Goal: Obtain resource: Download file/media

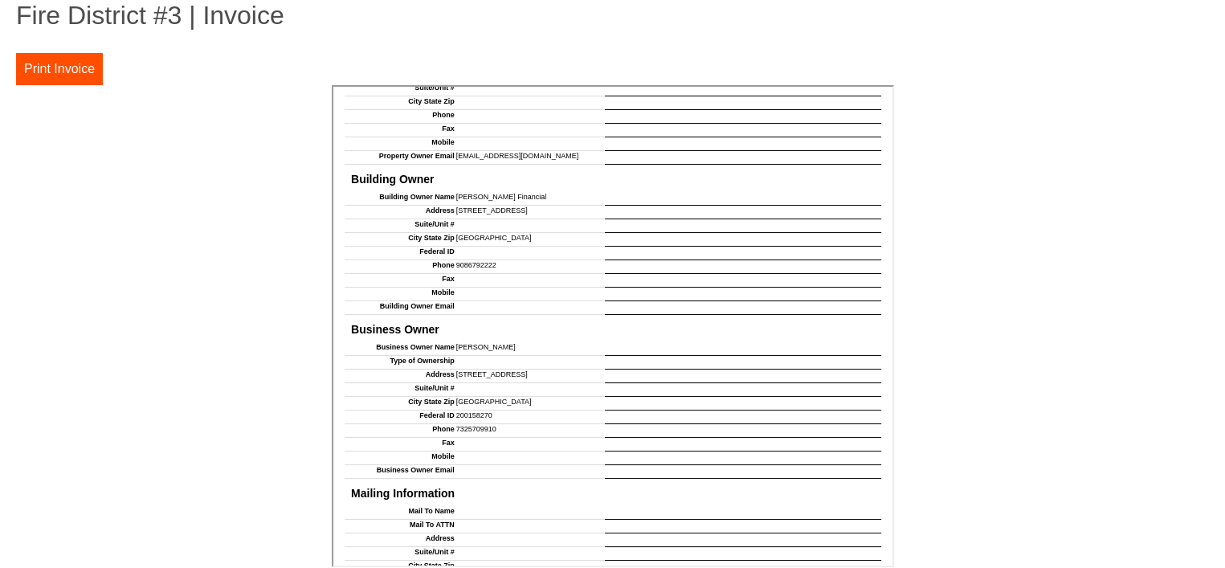
scroll to position [402, 0]
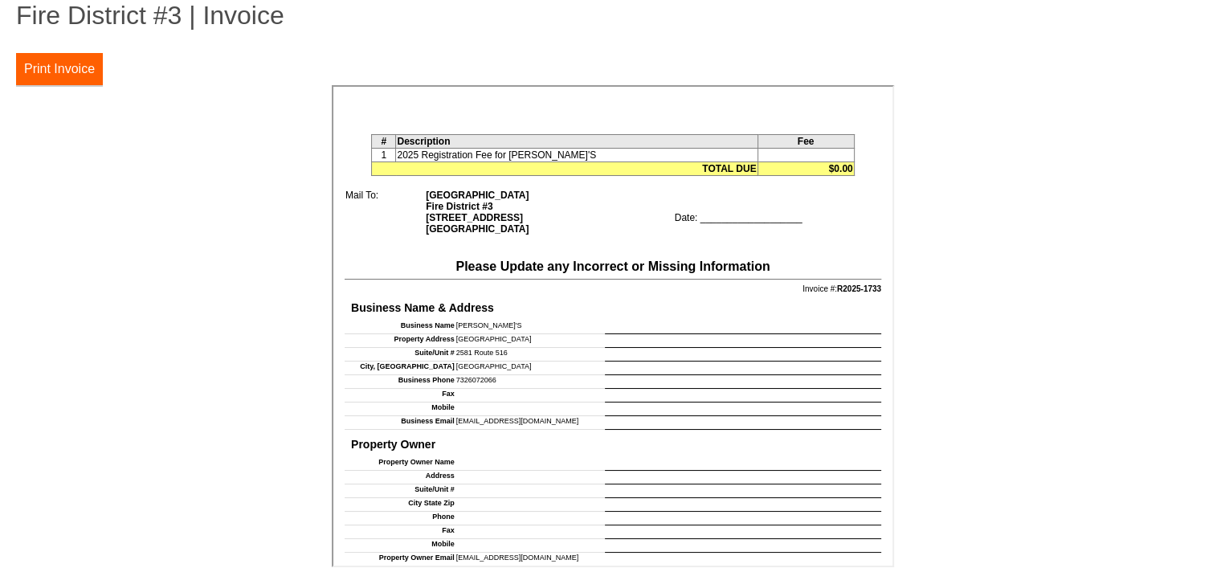
click at [49, 68] on button "Print Invoice" at bounding box center [59, 69] width 87 height 32
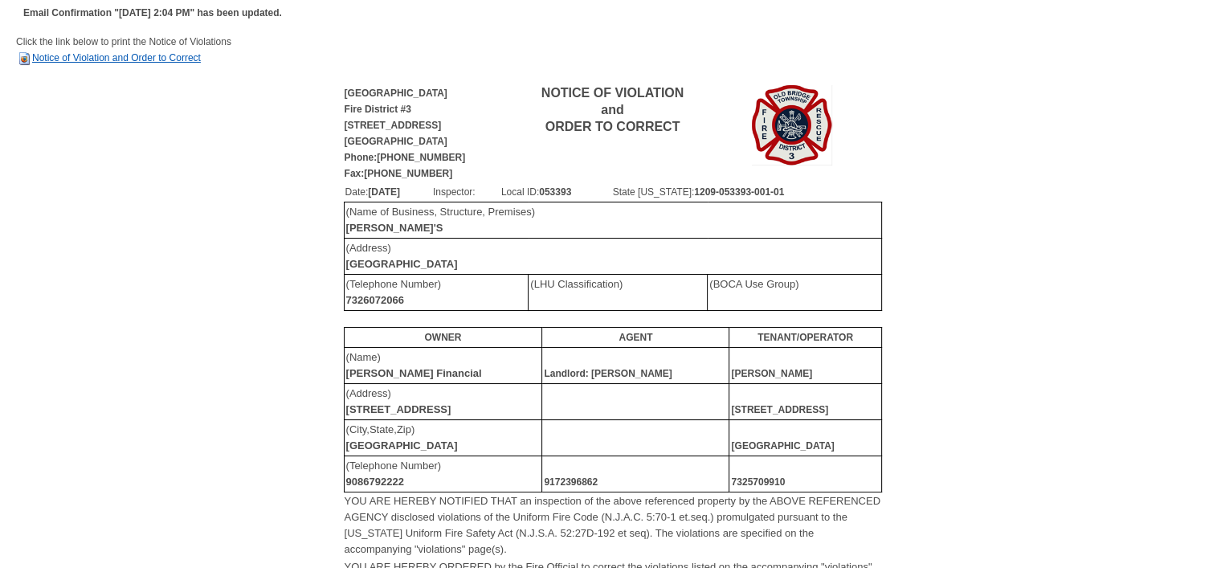
click at [116, 55] on link "Notice of Violation and Order to Correct" at bounding box center [108, 57] width 185 height 11
click at [104, 59] on link "Notice of Violation and Order to Correct" at bounding box center [108, 57] width 185 height 11
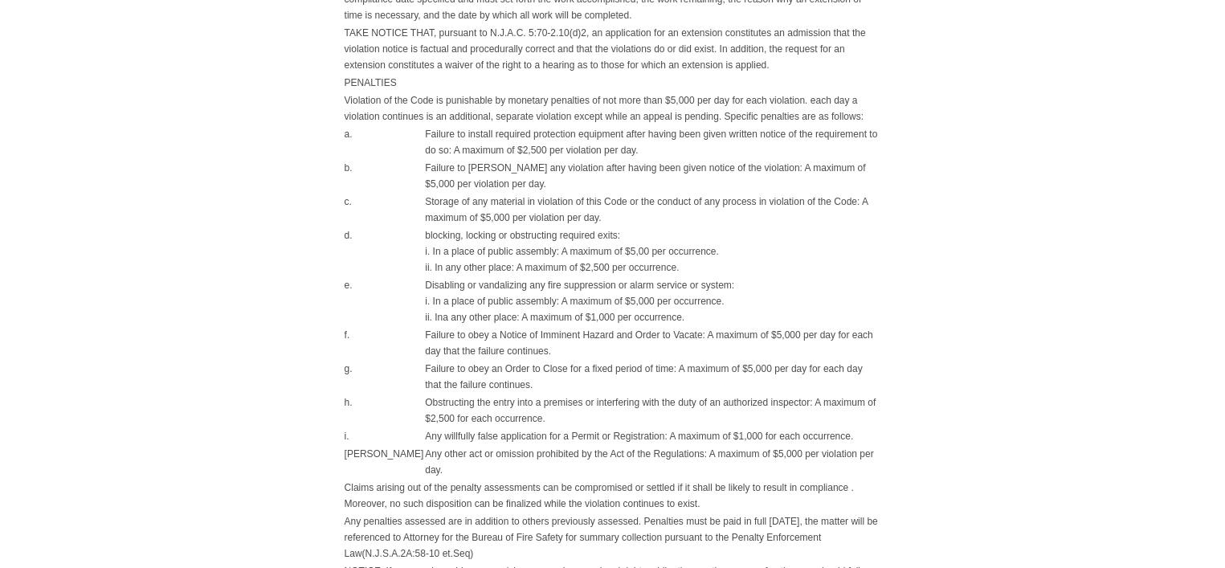
scroll to position [1234, 0]
